Goal: Use online tool/utility: Utilize a website feature to perform a specific function

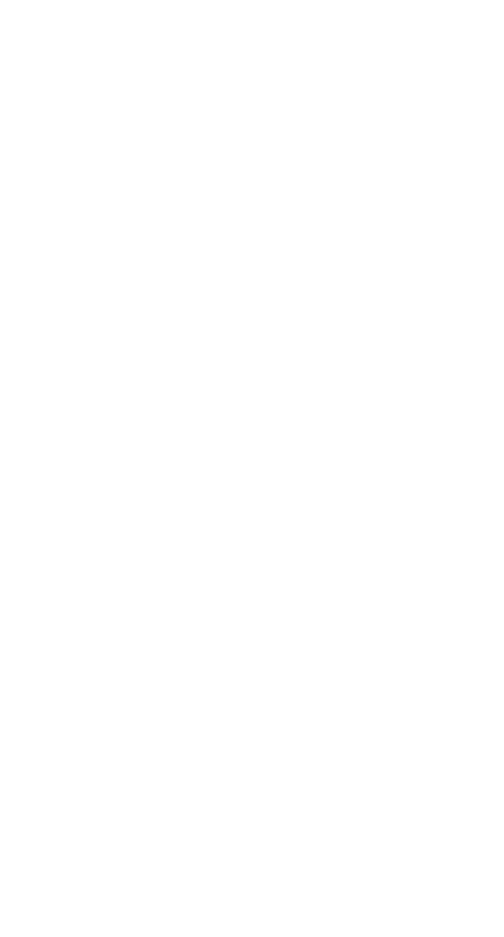
click at [377, 333] on span "Set sorting" at bounding box center [358, 344] width 35 height 22
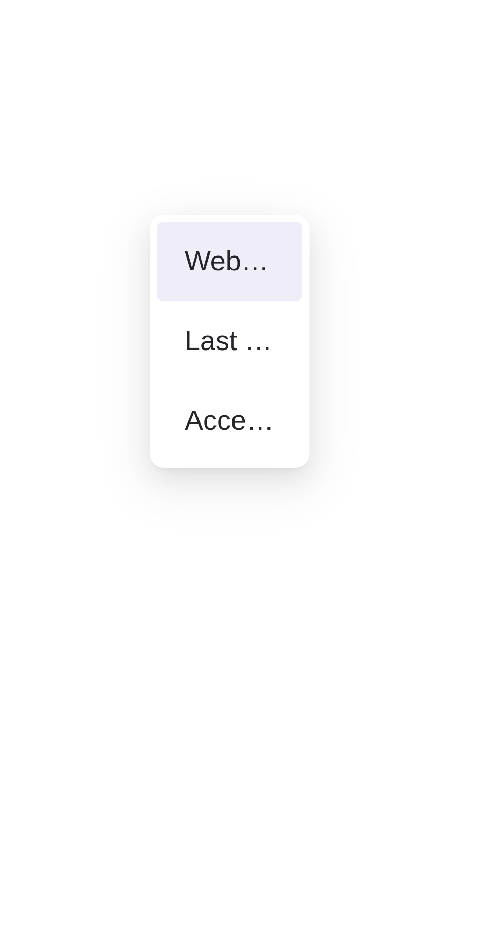
click at [362, 102] on div "Last scan" at bounding box center [362, 101] width 27 height 11
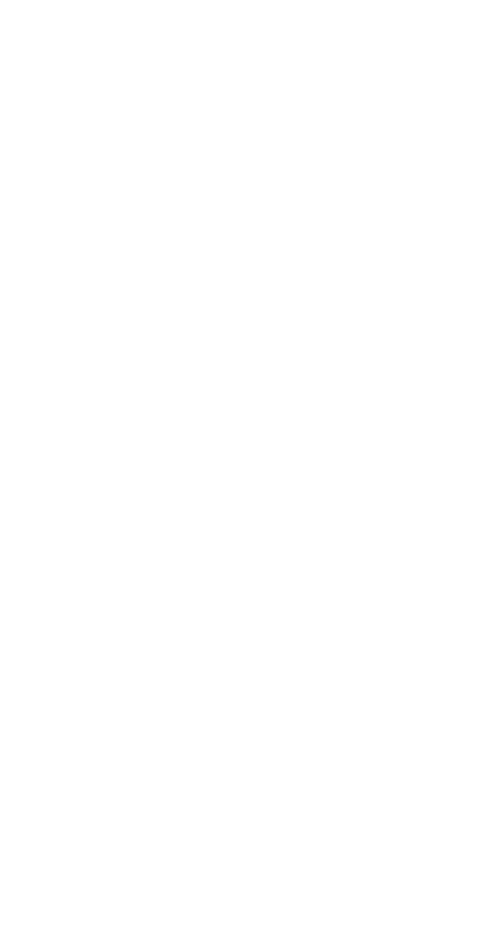
click at [433, 330] on input "*****" at bounding box center [434, 335] width 90 height 11
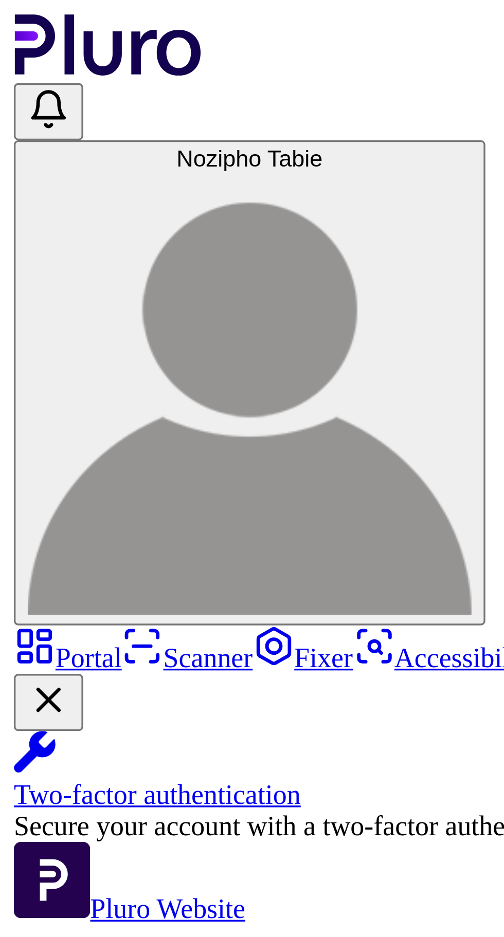
click at [42, 191] on link "Scanner" at bounding box center [55, 195] width 39 height 9
click at [18, 297] on icon at bounding box center [14, 300] width 7 height 7
click at [19, 297] on icon at bounding box center [14, 301] width 8 height 8
click at [36, 191] on link "Portal" at bounding box center [20, 195] width 32 height 9
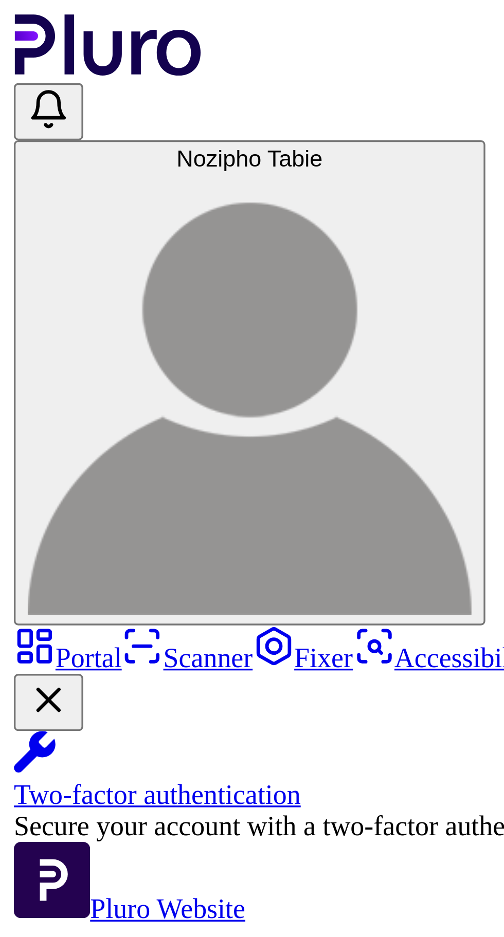
click at [30, 298] on span "Active" at bounding box center [23, 301] width 14 height 6
click at [108, 322] on h2 "Accessibility Score" at bounding box center [91, 325] width 148 height 6
click at [113, 334] on div "Check the global score per website" at bounding box center [91, 336] width 148 height 5
click at [25, 13] on icon "Logo" at bounding box center [32, 13] width 55 height 18
click at [112, 334] on div "Check the global score per website" at bounding box center [91, 336] width 148 height 5
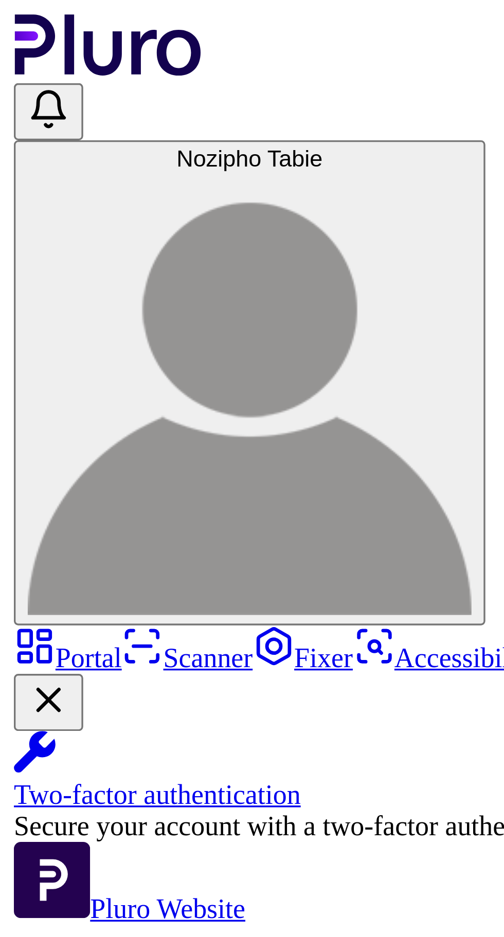
click at [133, 334] on div "Check the global score per website" at bounding box center [91, 336] width 148 height 5
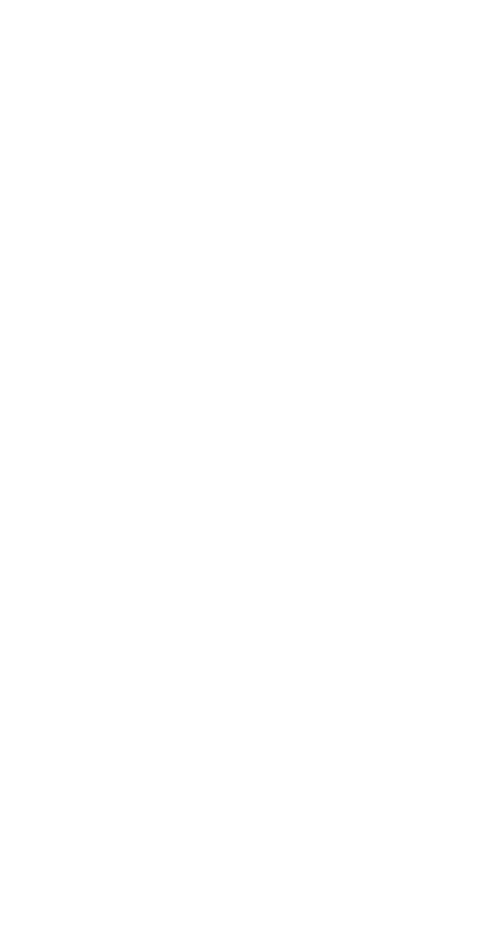
click at [462, 289] on button "New Website" at bounding box center [462, 297] width 61 height 17
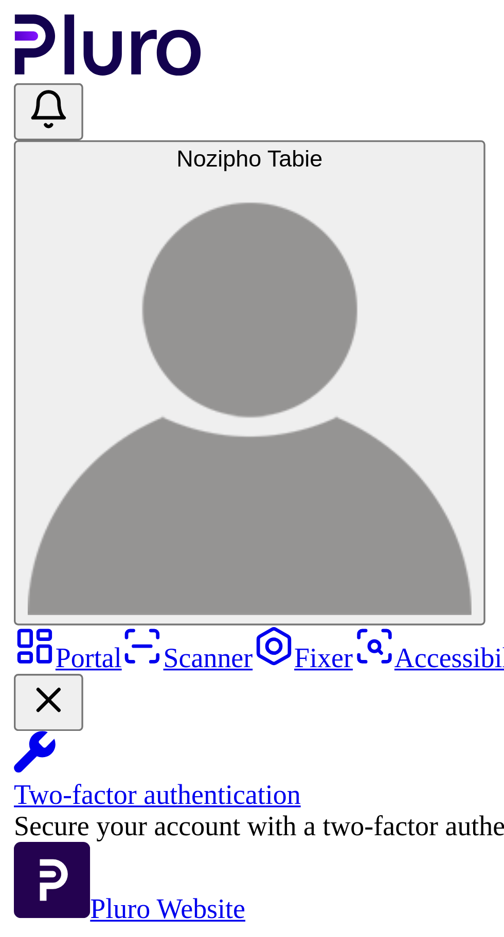
click at [75, 191] on link "Fixer" at bounding box center [90, 195] width 30 height 9
click at [18, 331] on icon at bounding box center [14, 334] width 7 height 7
click at [65, 331] on h2 "Select a Website" at bounding box center [37, 335] width 55 height 8
click at [82, 280] on h1 "Fixer" at bounding box center [252, 291] width 496 height 23
click at [105, 191] on link "Accessibility Checker" at bounding box center [147, 195] width 85 height 9
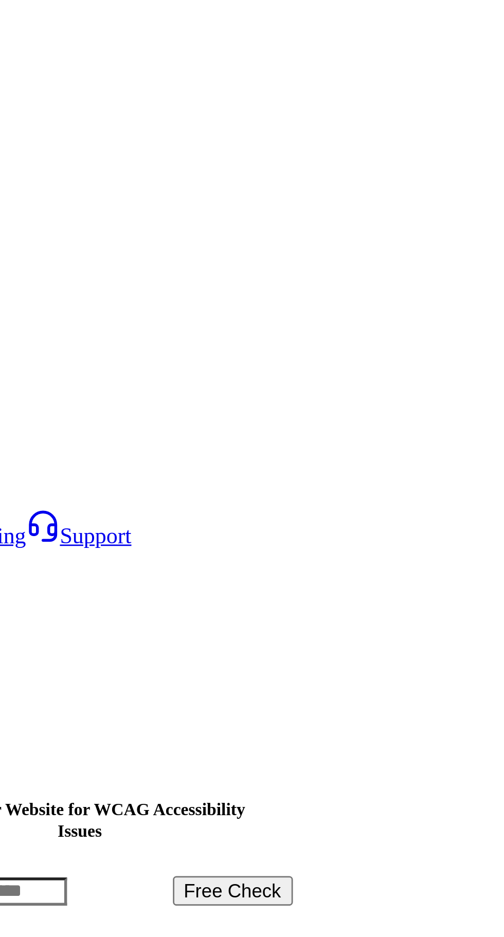
click at [330, 319] on button "Free Check" at bounding box center [308, 324] width 44 height 11
